Goal: Find specific page/section: Find specific page/section

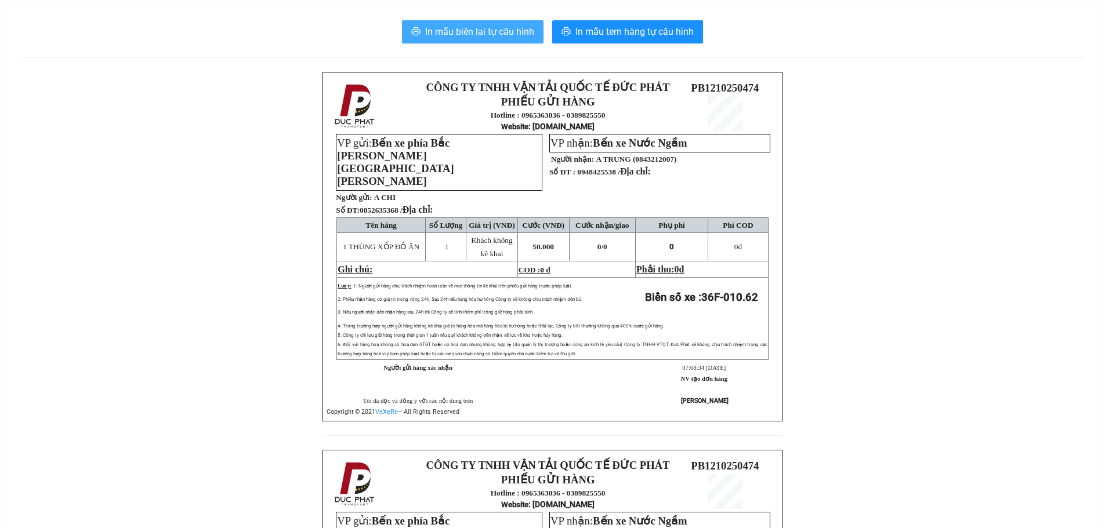
click at [472, 36] on span "In mẫu biên lai tự cấu hình" at bounding box center [479, 31] width 109 height 14
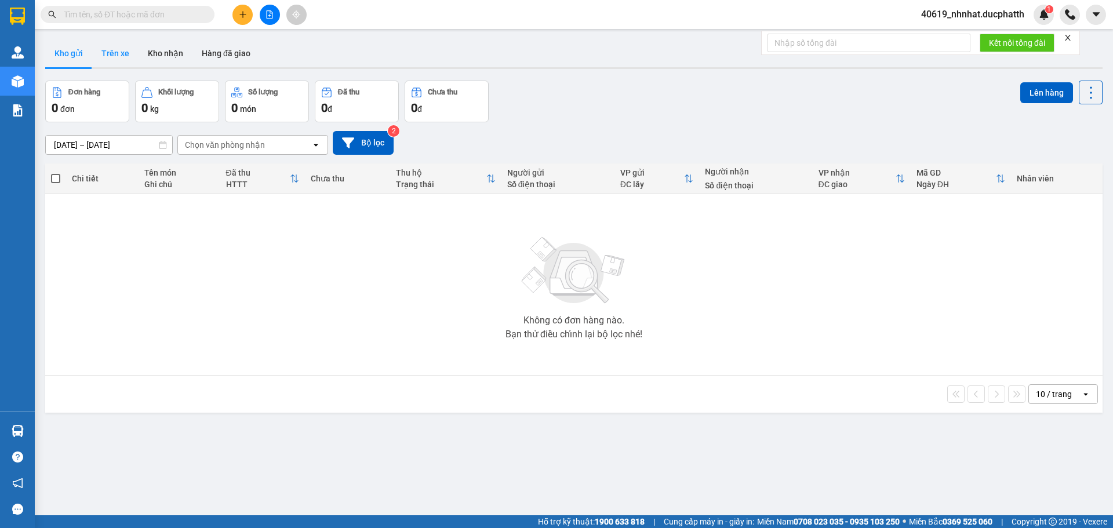
click at [128, 56] on button "Trên xe" at bounding box center [115, 53] width 46 height 28
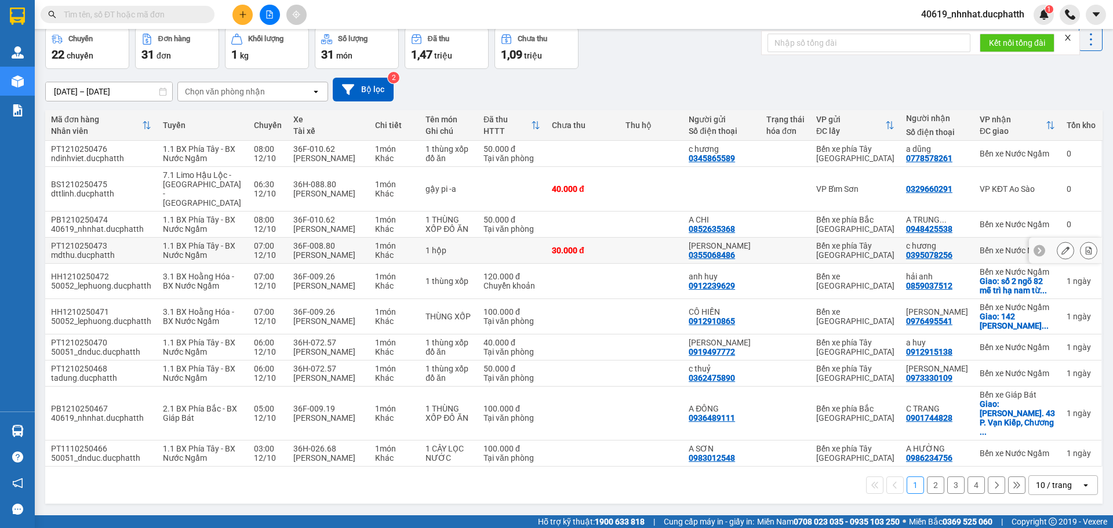
scroll to position [80, 0]
click at [928, 490] on button "2" at bounding box center [935, 485] width 17 height 17
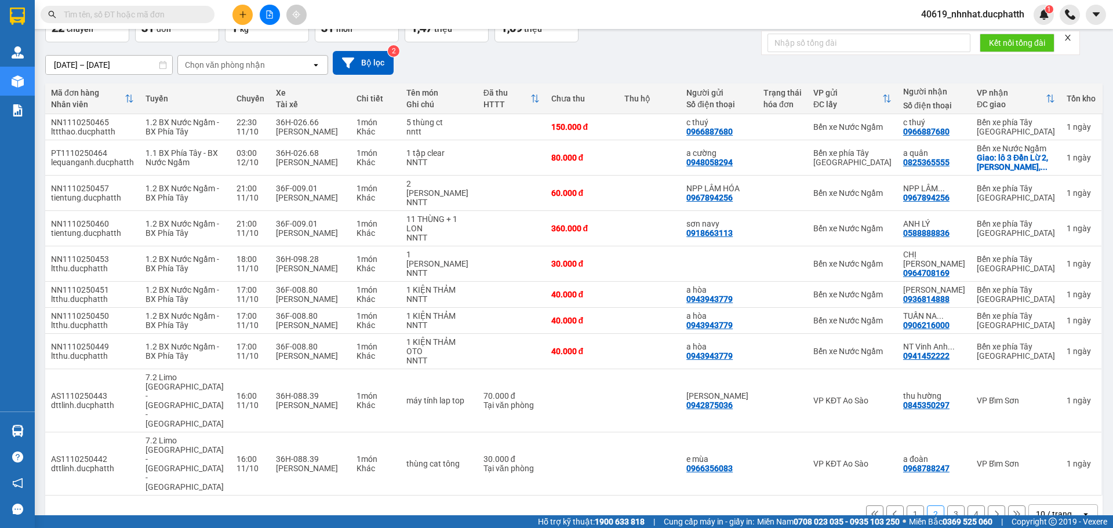
click at [949, 506] on button "3" at bounding box center [956, 514] width 17 height 17
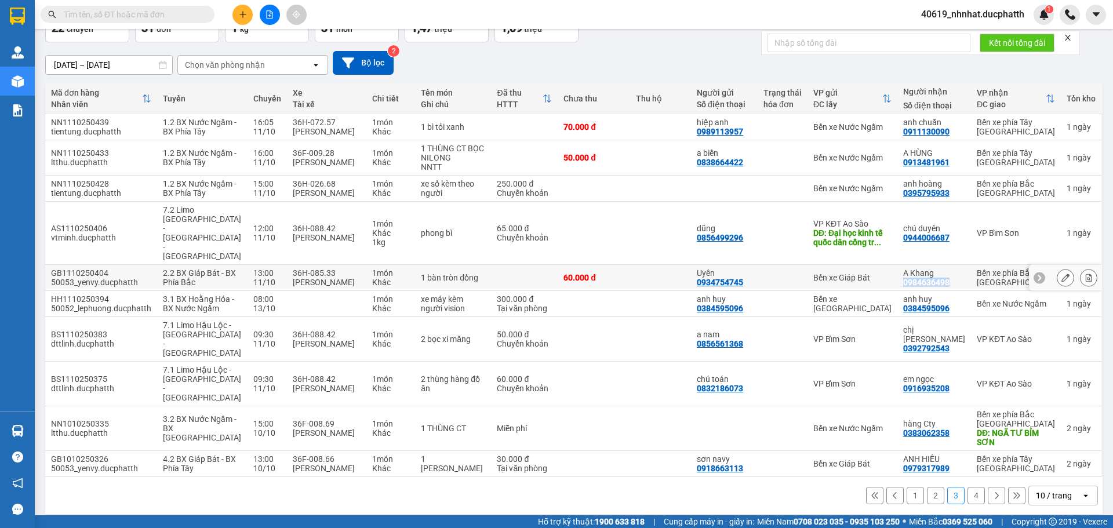
drag, startPoint x: 954, startPoint y: 281, endPoint x: 907, endPoint y: 280, distance: 47.0
click at [907, 280] on div "A Khang 0984636498" at bounding box center [935, 278] width 62 height 19
copy div "0984636498"
click at [973, 500] on button "4" at bounding box center [976, 495] width 17 height 17
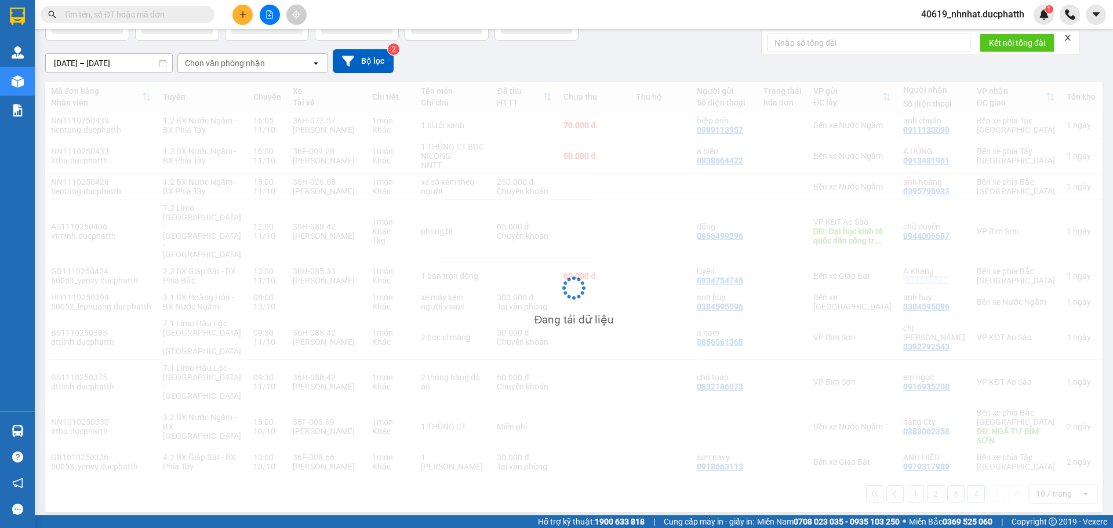
scroll to position [53, 0]
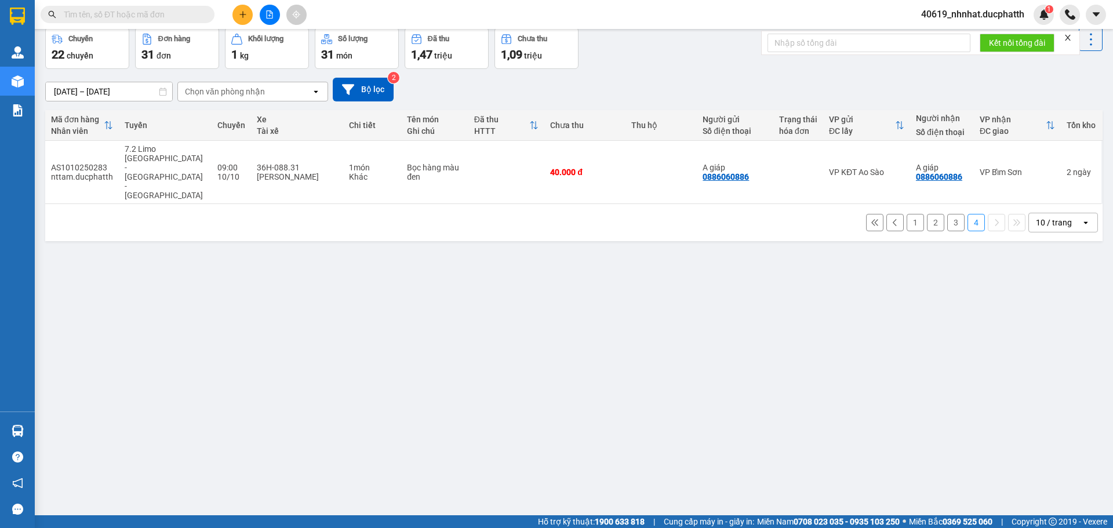
click at [949, 214] on button "3" at bounding box center [956, 222] width 17 height 17
